Goal: Information Seeking & Learning: Learn about a topic

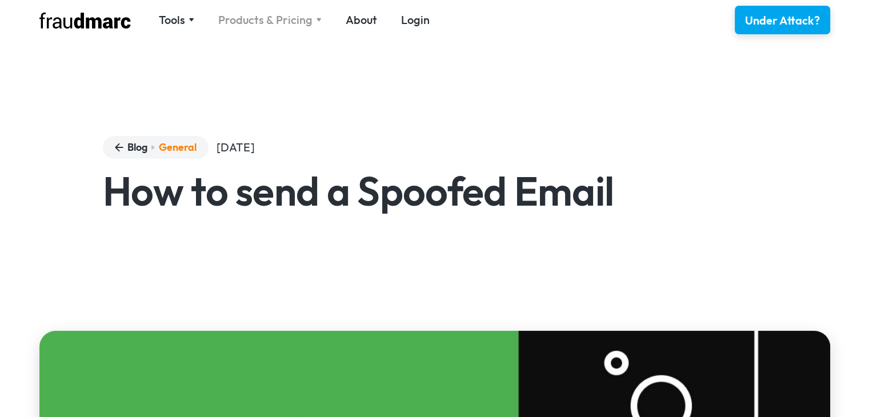
click at [313, 22] on div "Products & Pricing" at bounding box center [269, 20] width 103 height 16
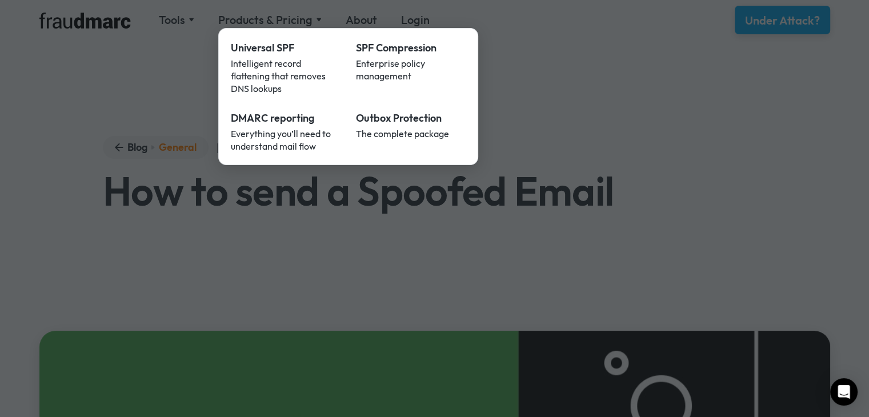
click at [57, 130] on div at bounding box center [434, 208] width 869 height 417
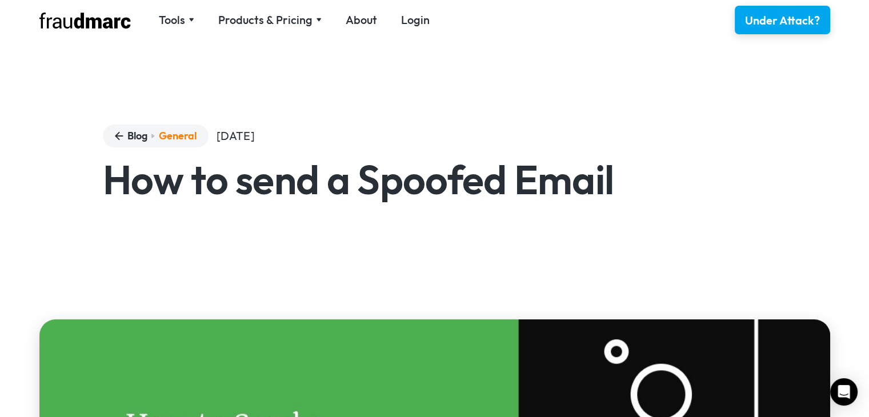
scroll to position [13, 0]
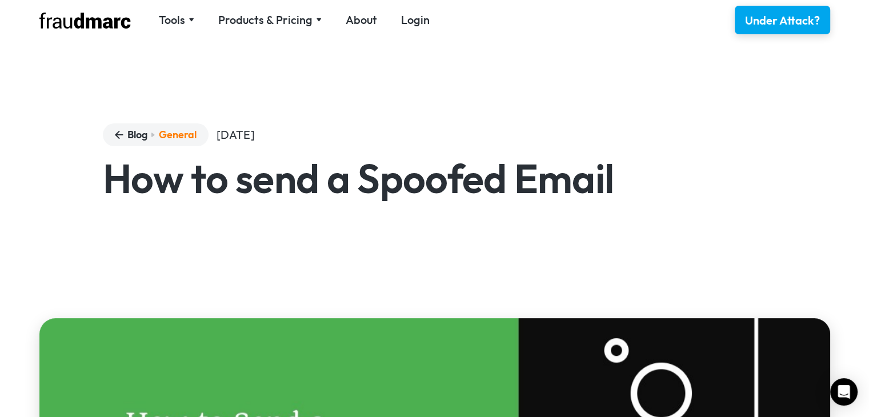
click at [168, 137] on link "General" at bounding box center [178, 134] width 38 height 15
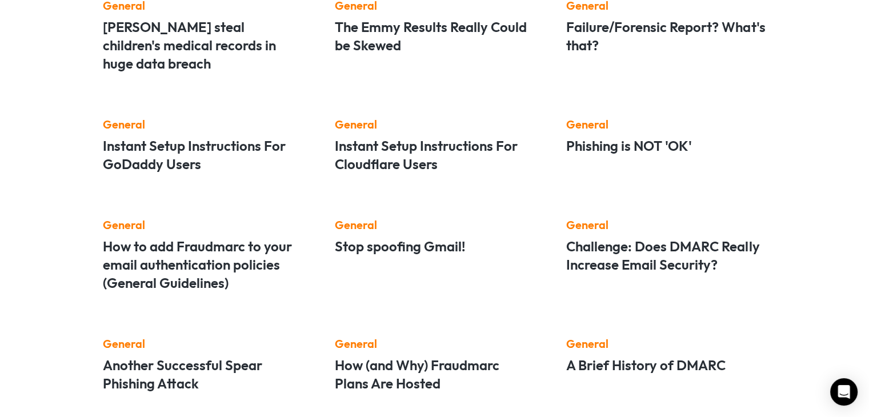
scroll to position [829, 0]
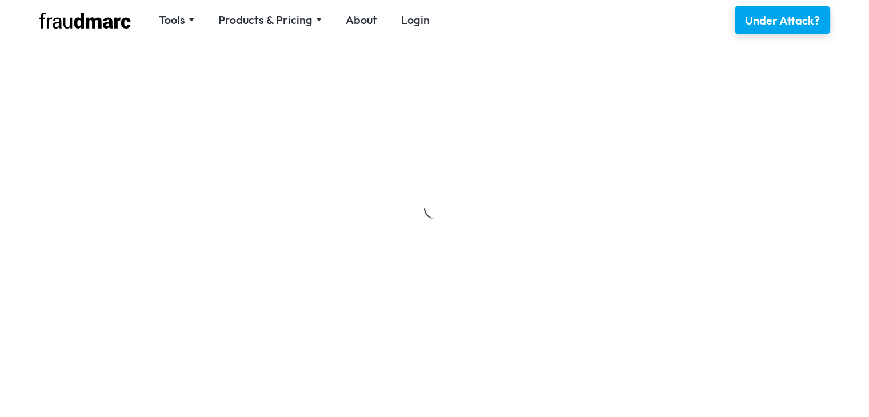
scroll to position [13, 0]
